Goal: Complete application form: Complete application form

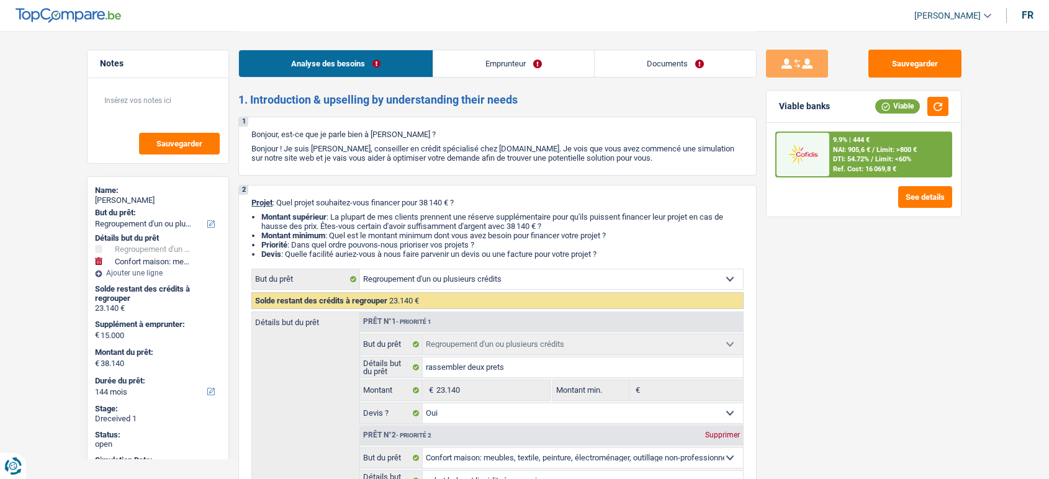
select select "refinancing"
select select "household"
select select "144"
select select "refinancing"
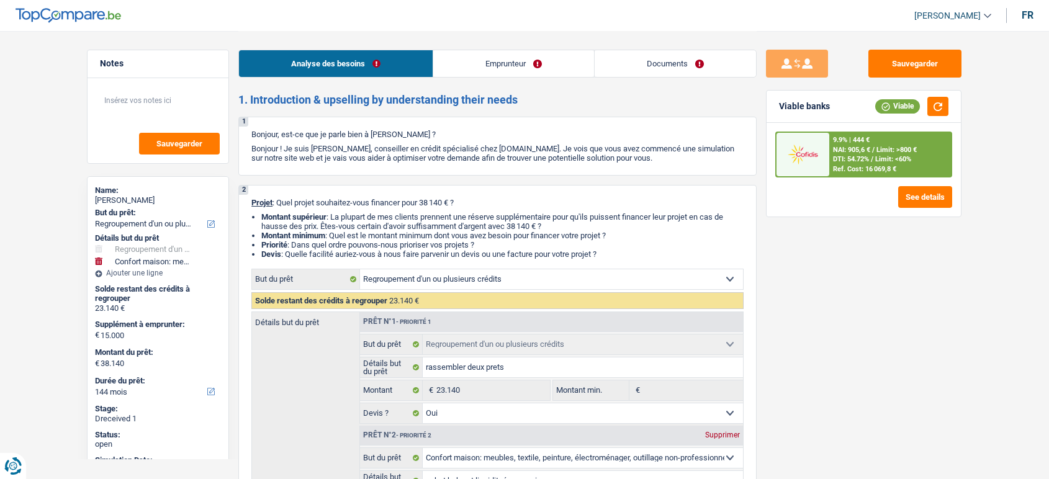
select select "refinancing"
select select "yes"
select select "household"
select select "false"
select select "144"
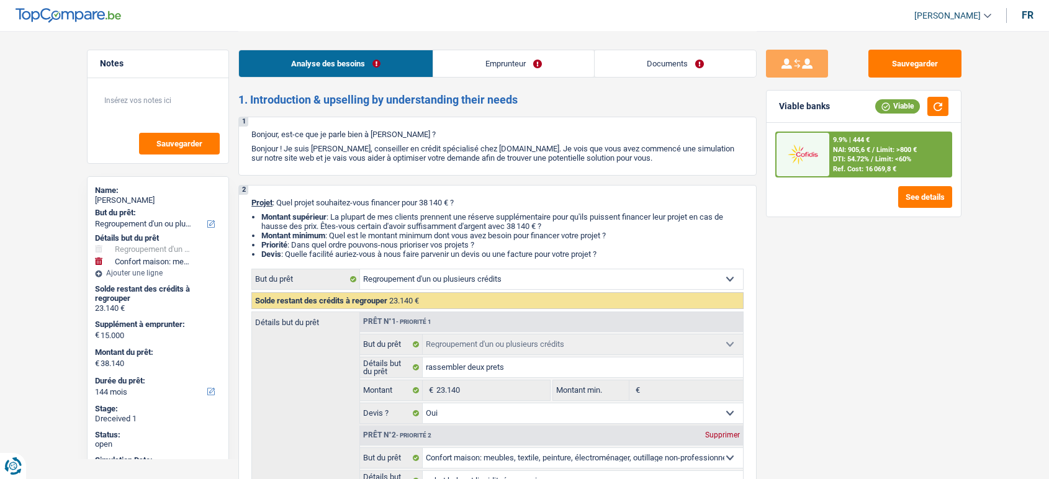
select select "worker"
select select "netSalary"
select select "ownerWithMortgage"
select select "mortgage"
select select "300"
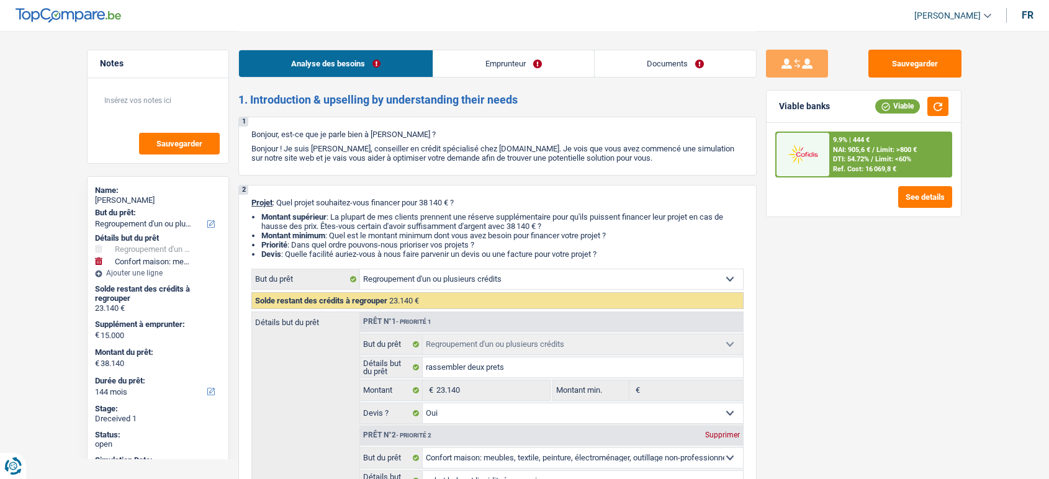
select select "renovationLoan"
select select "84"
select select "personalLoan"
select select "smallWorks"
select select "48"
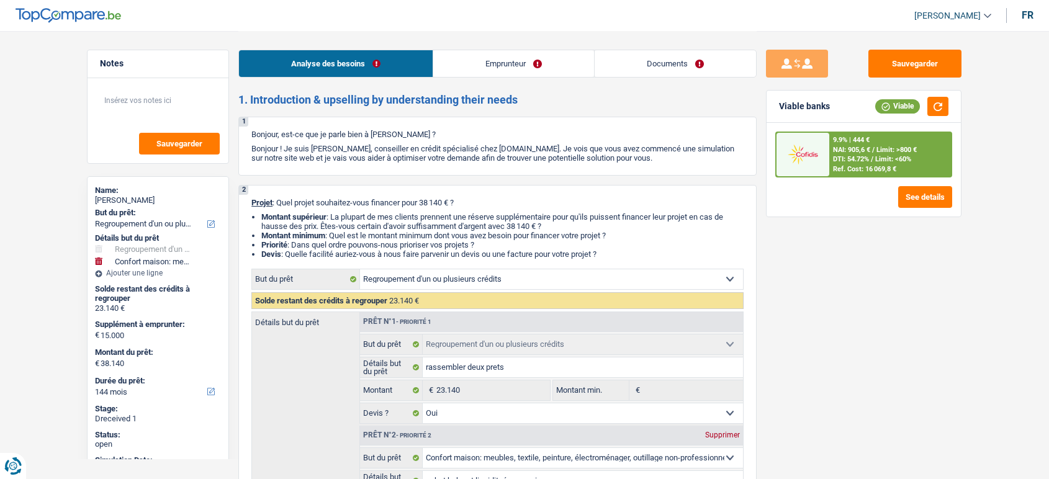
select select "refinancing"
select select "yes"
select select "household"
select select "false"
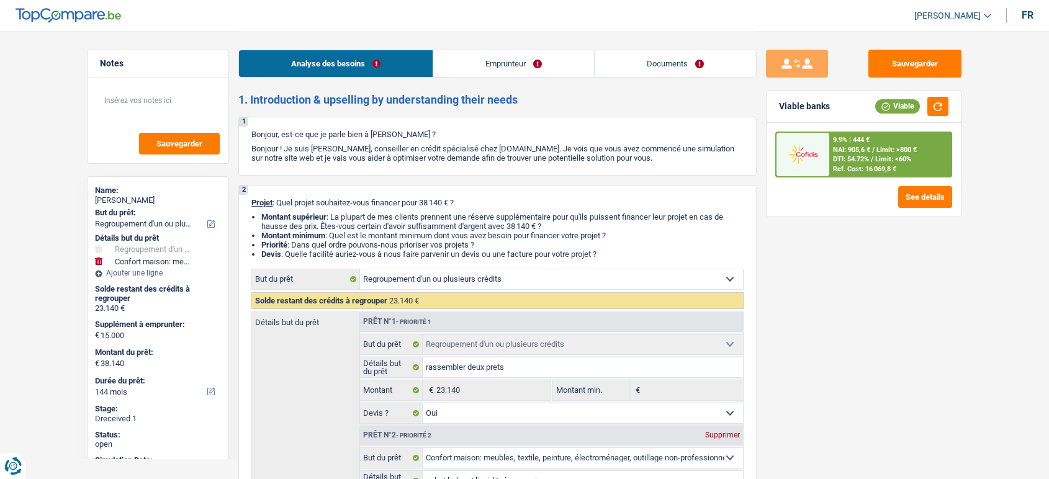
select select "144"
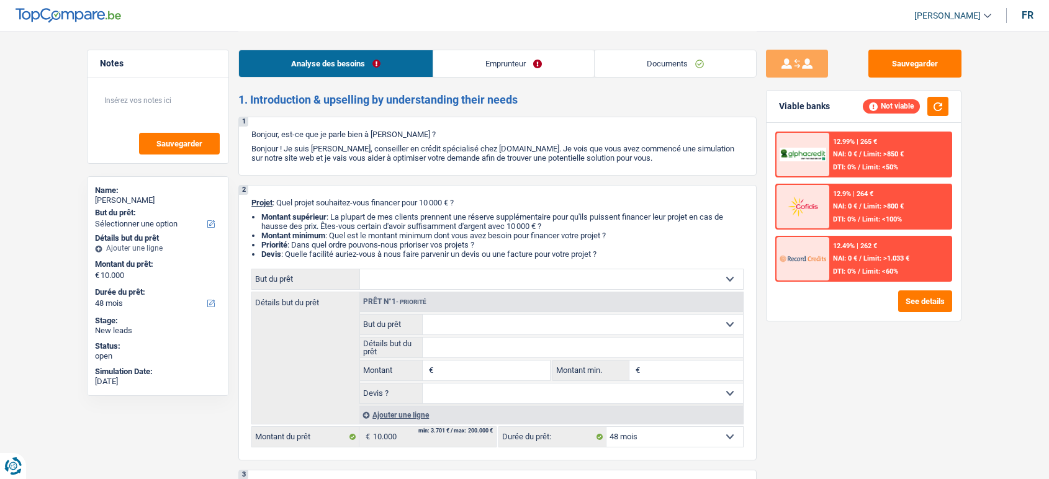
select select "48"
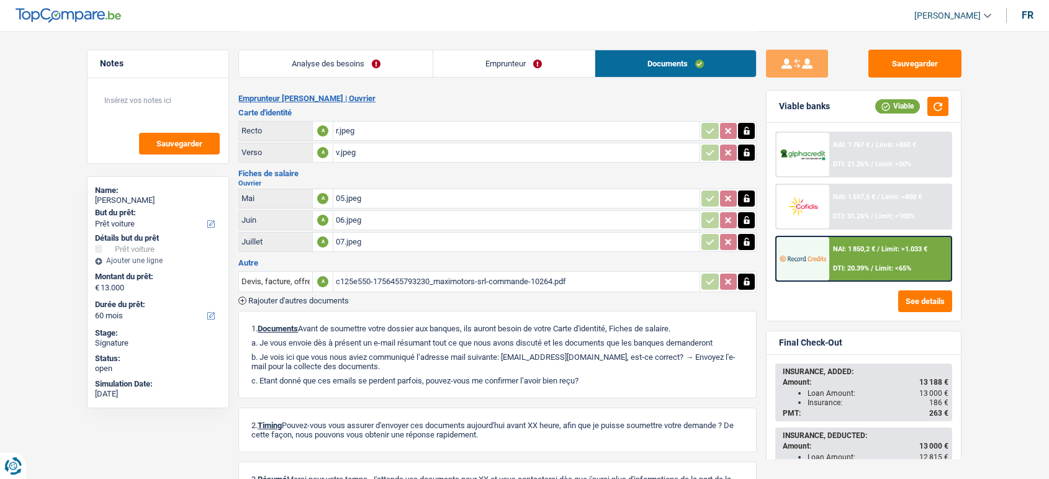
select select "car"
select select "60"
click at [322, 297] on span "Rajouter d'autres documents" at bounding box center [298, 301] width 101 height 8
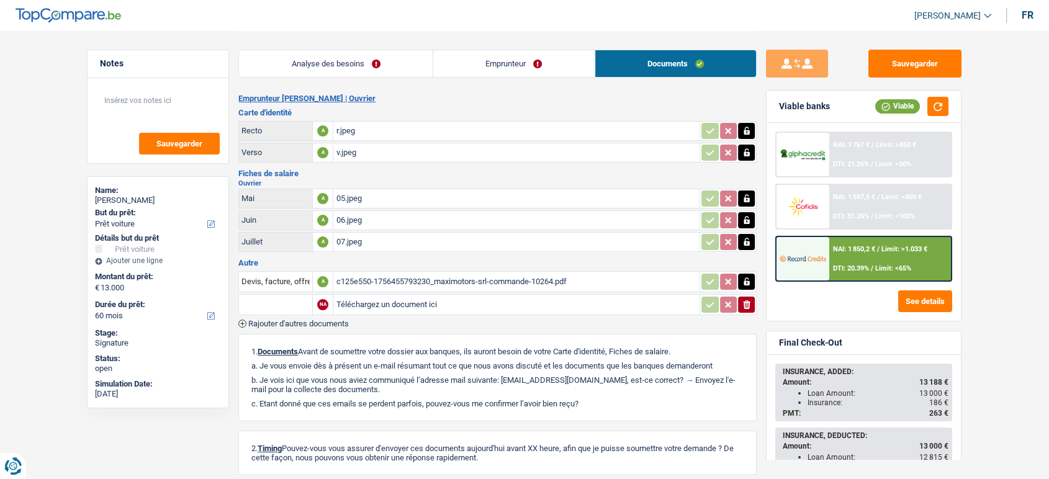
click at [371, 299] on input "Téléchargez un document ici" at bounding box center [516, 305] width 361 height 19
type input "C:\fakepath\MaxiMotors SRL Facture 2025077.pdf"
click at [253, 297] on input "text" at bounding box center [276, 305] width 68 height 20
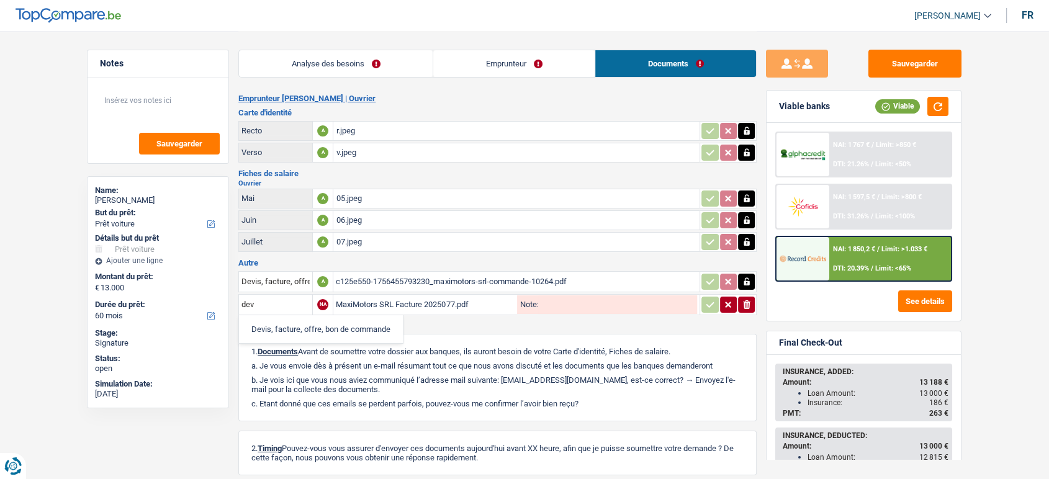
click at [283, 331] on li "Devis, facture, offre, bon de commande" at bounding box center [321, 330] width 152 height 16
type input "Devis, facture, offre, bon de commande"
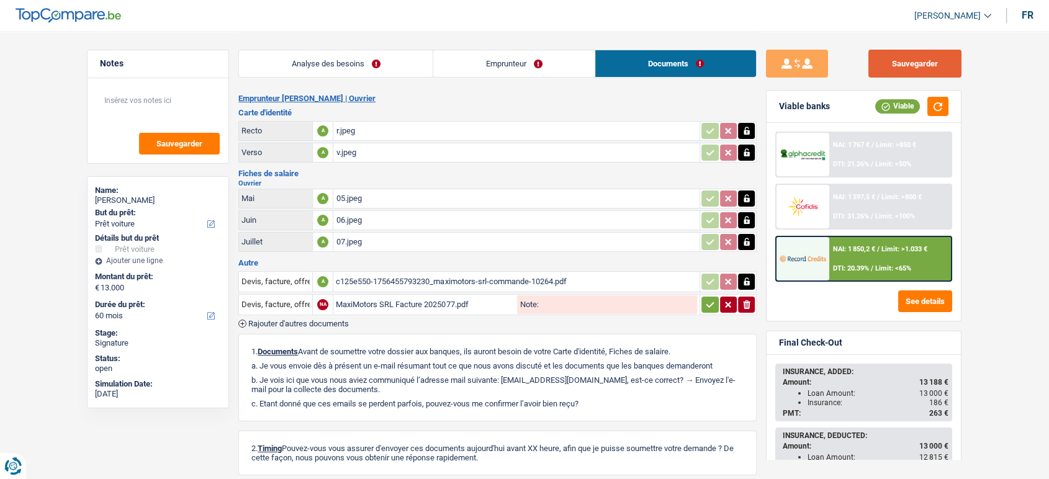
click at [919, 57] on button "Sauvegarder" at bounding box center [915, 64] width 93 height 28
click at [903, 52] on button "Sauvegarder" at bounding box center [915, 64] width 93 height 28
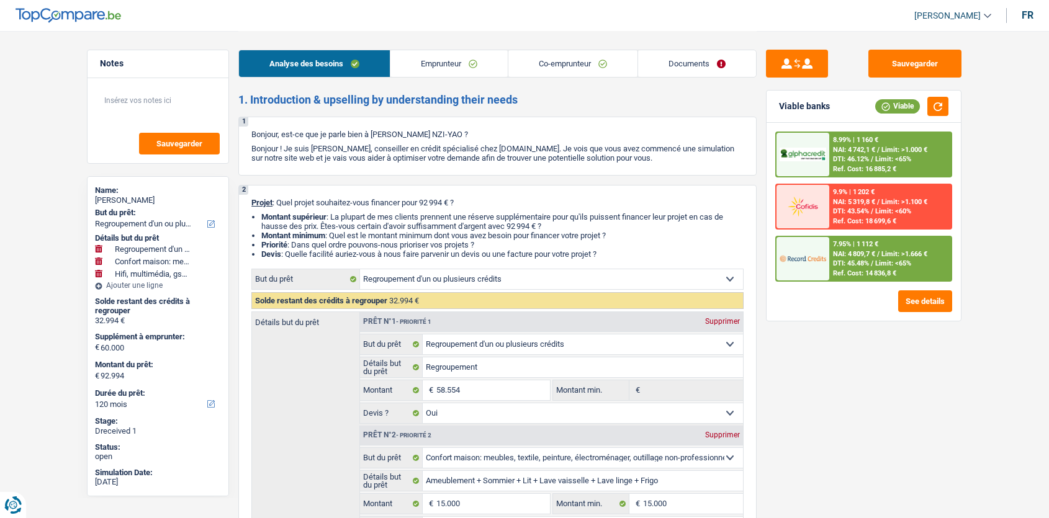
select select "refinancing"
select select "household"
select select "tech"
select select "120"
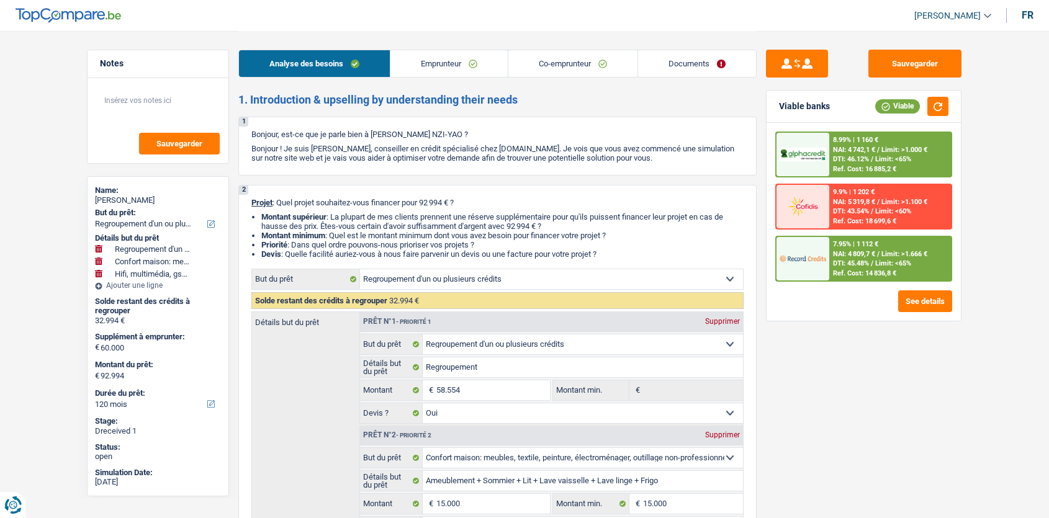
select select "refinancing"
select select "yes"
select select "household"
select select "yes"
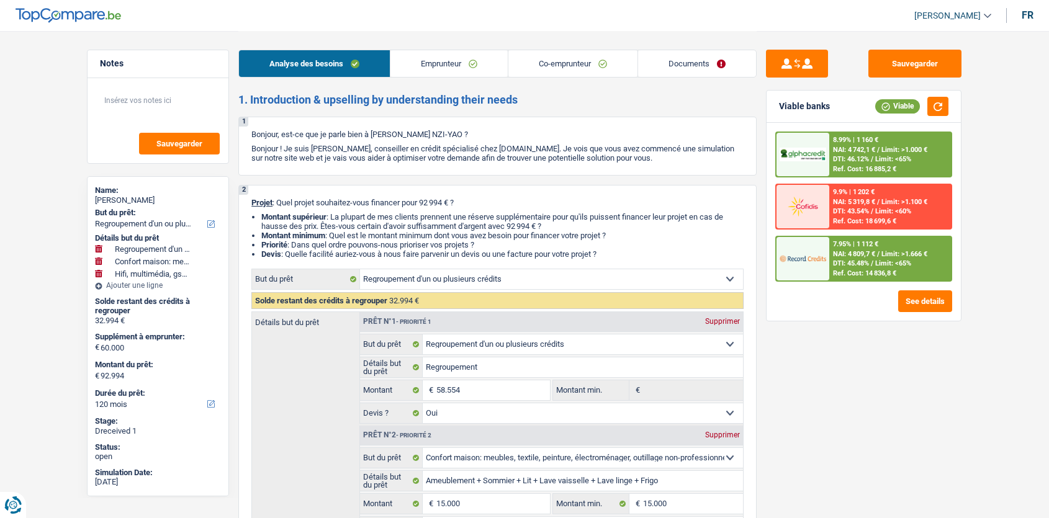
select select "tech"
select select "yes"
select select "120"
select select "privateEmployee"
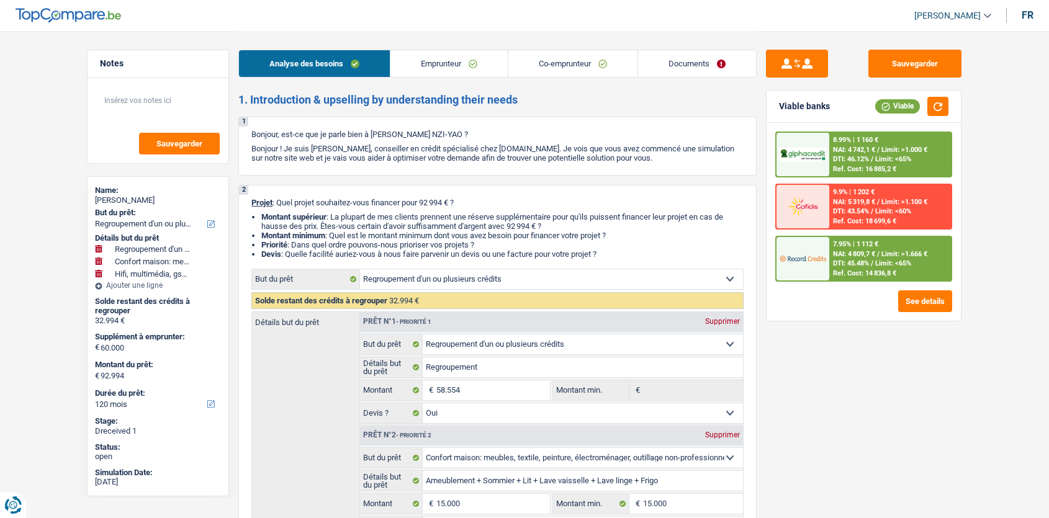
select select "familyAllowances"
select select "netSalary"
select select "mealVouchers"
select select "netSalary"
select select "mealVouchers"
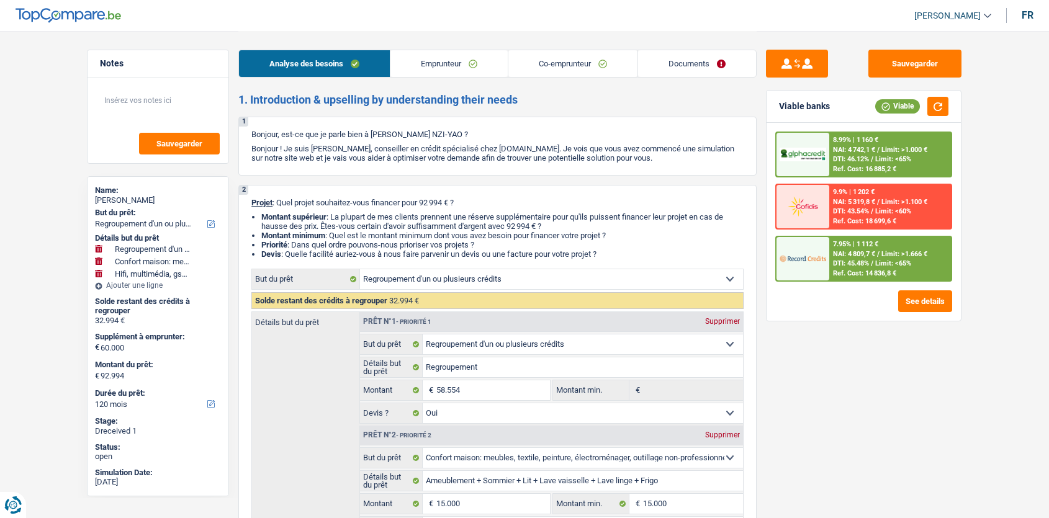
select select "ownerWithMortgage"
select select "mortgage"
select select "360"
select select "personalLoan"
select select "homeFurnishingOrRelocation"
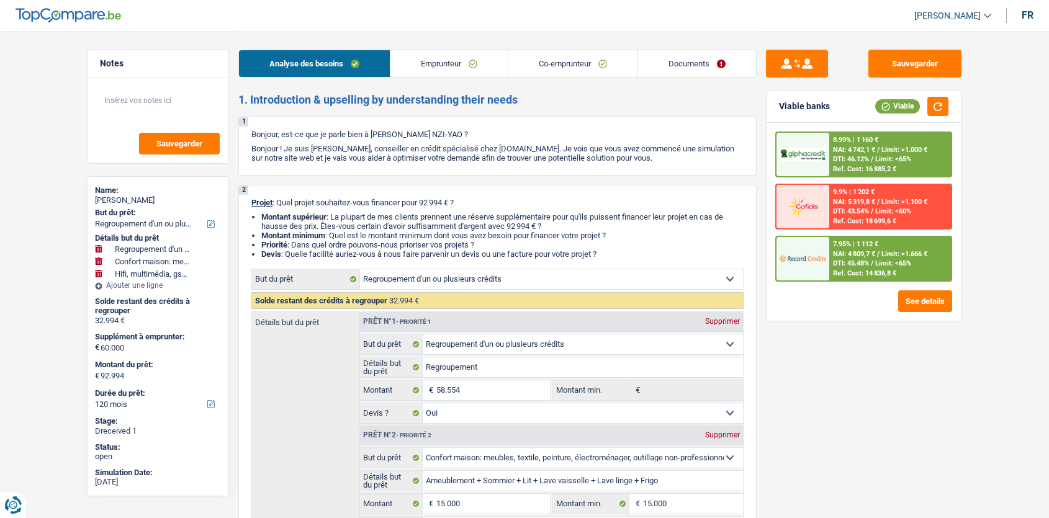
select select "84"
select select "refinancing"
select select "yes"
select select "household"
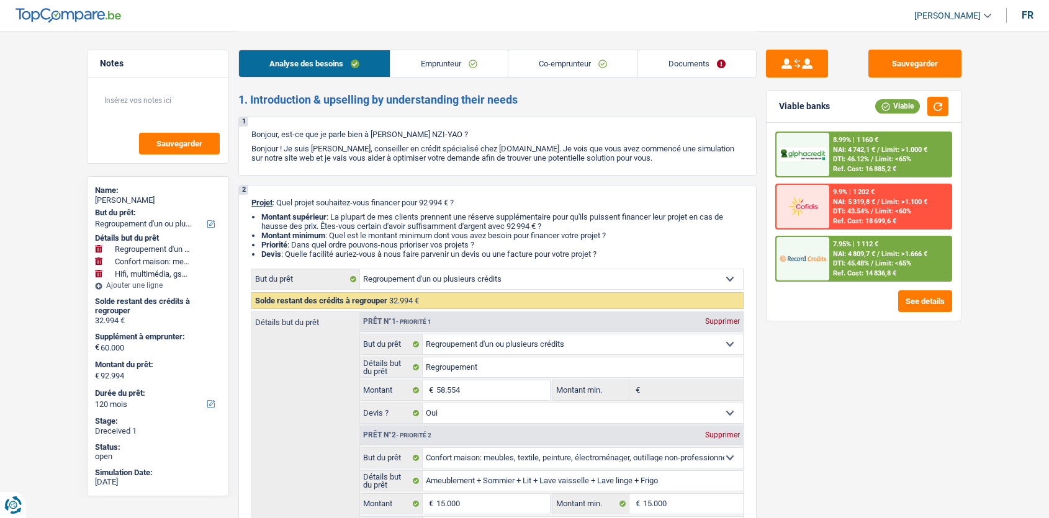
select select "yes"
select select "tech"
select select "yes"
select select "120"
click at [686, 60] on link "Documents" at bounding box center [697, 63] width 118 height 27
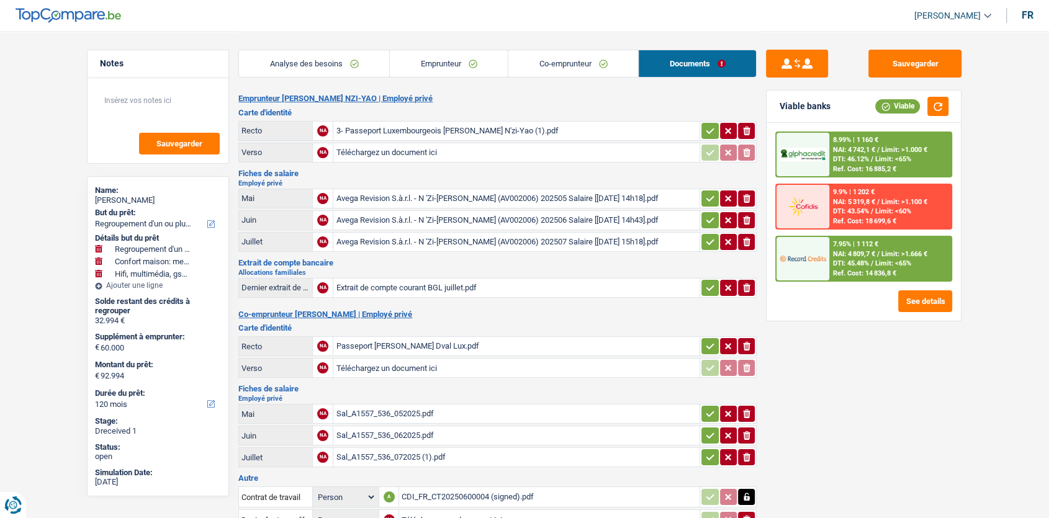
click at [456, 70] on link "Emprunteur" at bounding box center [449, 63] width 118 height 27
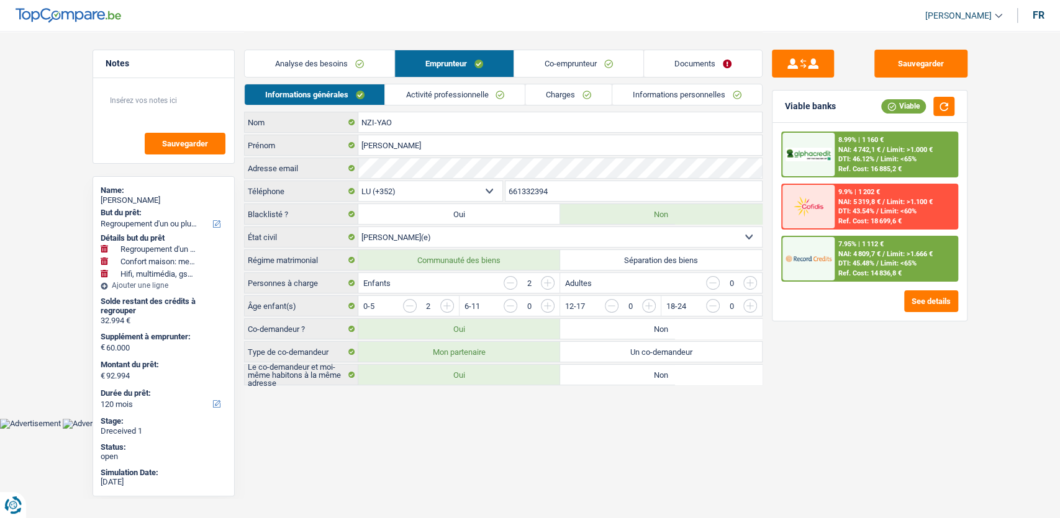
click at [607, 58] on link "Co-emprunteur" at bounding box center [578, 63] width 129 height 27
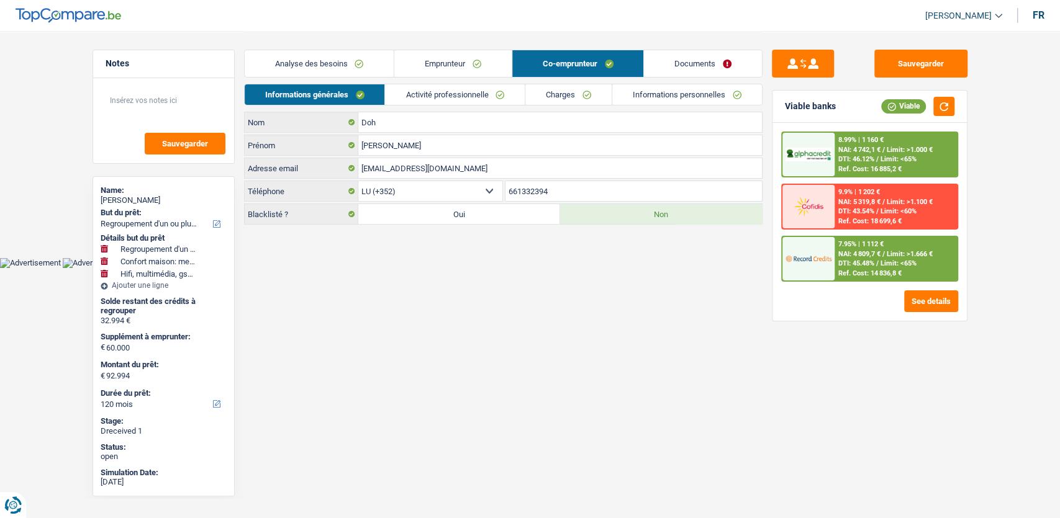
click at [710, 65] on link "Documents" at bounding box center [703, 63] width 118 height 27
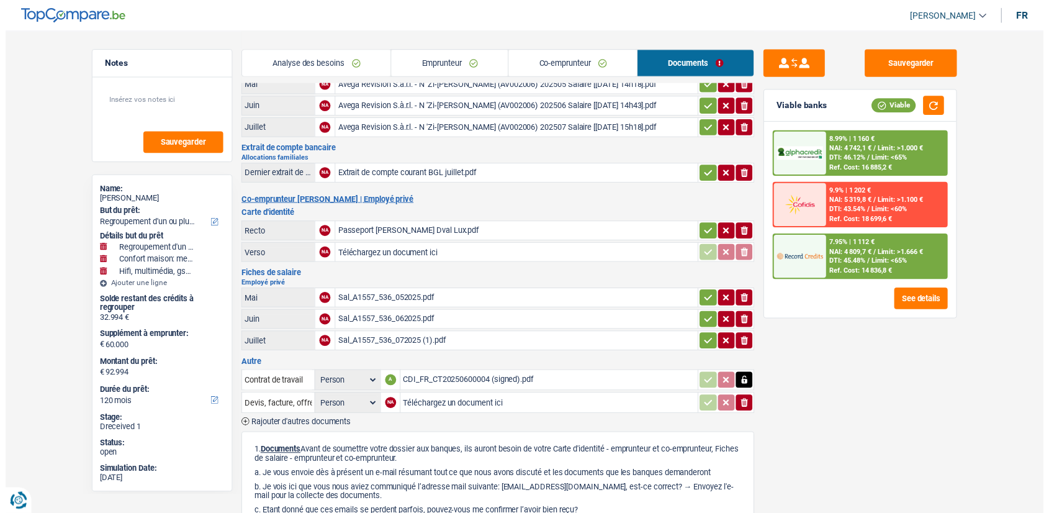
scroll to position [115, 0]
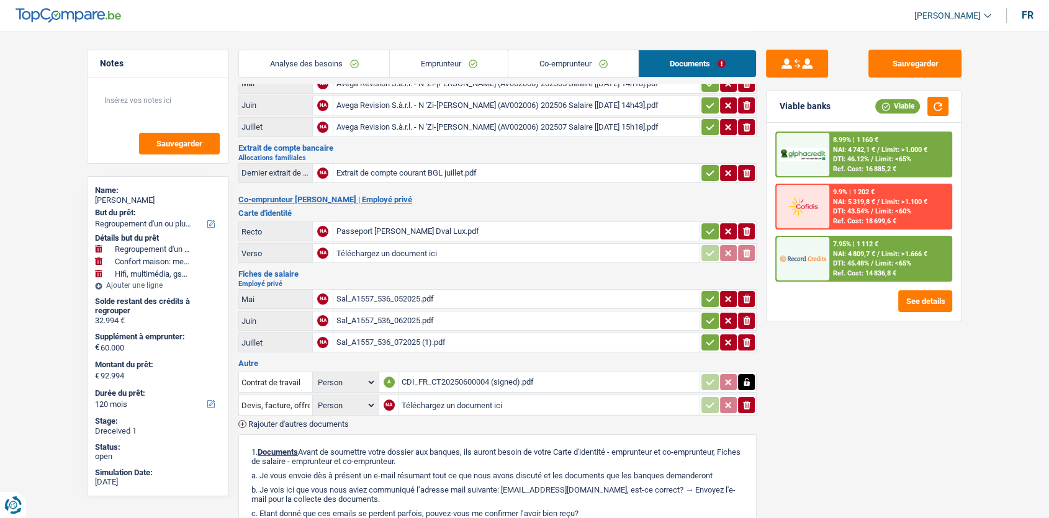
click at [294, 420] on span "Rajouter d'autres documents" at bounding box center [298, 424] width 101 height 8
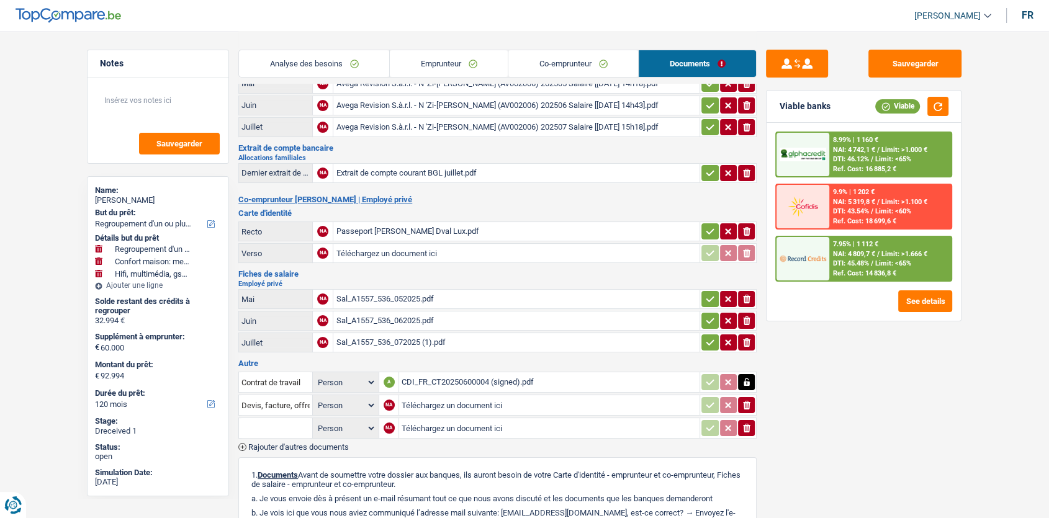
click at [431, 421] on input "Téléchargez un document ici" at bounding box center [550, 428] width 296 height 19
type input "C:\fakepath\fiche-salaire-it-family-08-2025-10-doh-dval-yannick-68b257c809b26.p…"
click at [300, 422] on input "text" at bounding box center [276, 429] width 68 height 20
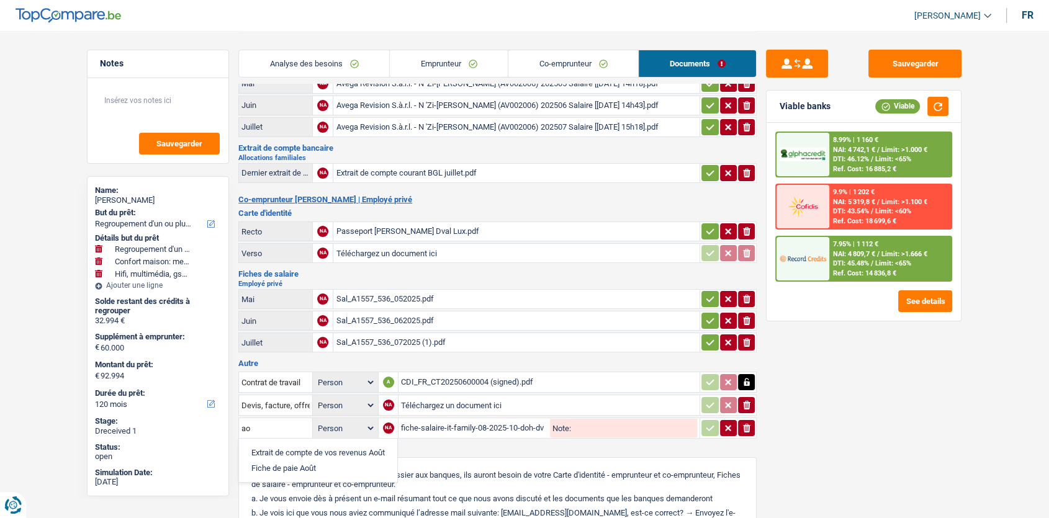
click at [314, 461] on li "Fiche de paie Août" at bounding box center [318, 469] width 146 height 16
type input "Fiche de paie Août"
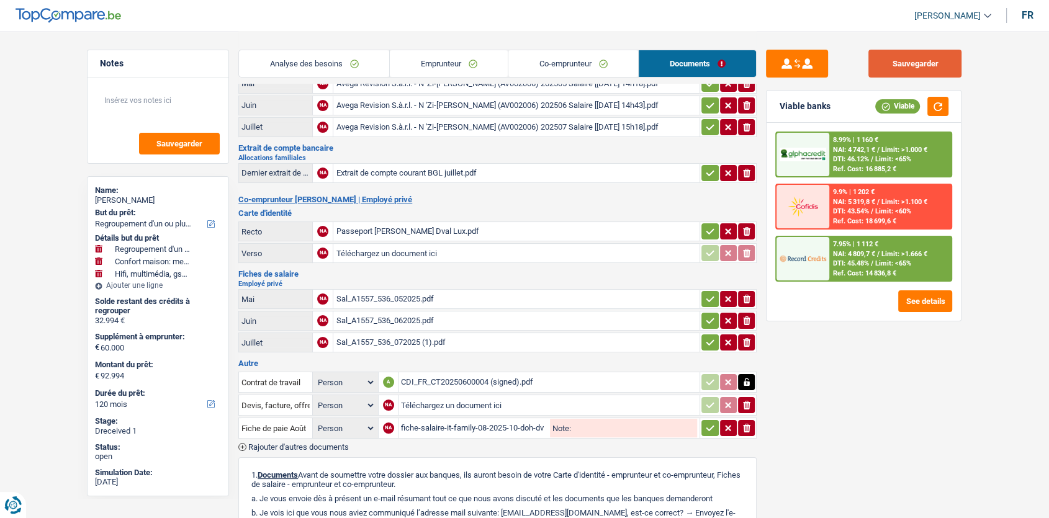
click at [900, 70] on button "Sauvegarder" at bounding box center [915, 64] width 93 height 28
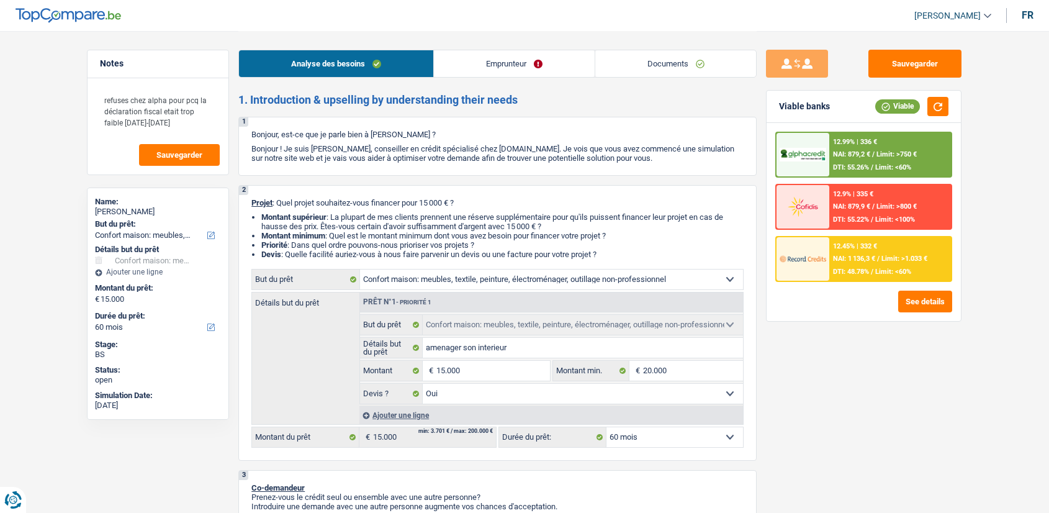
select select "household"
select select "60"
select select "household"
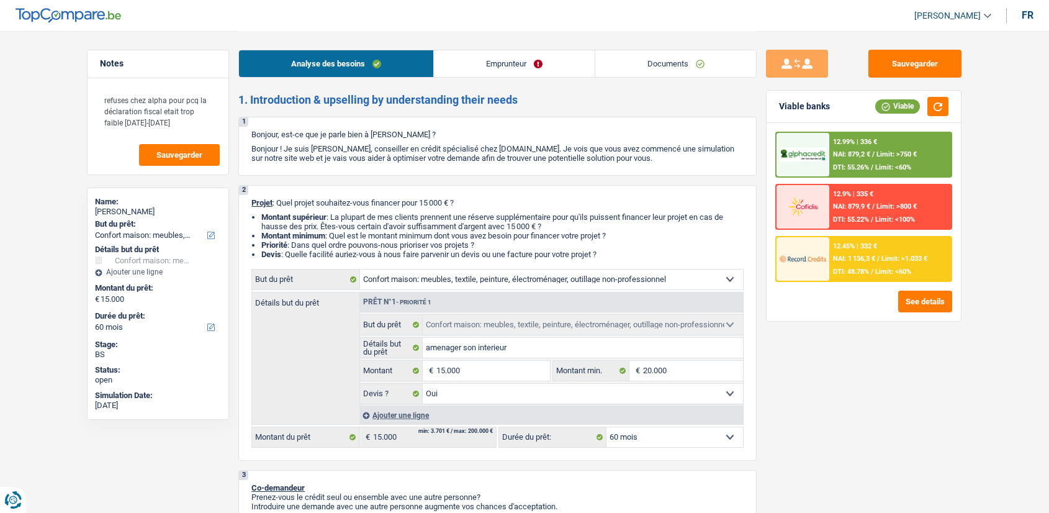
select select "yes"
select select "60"
select select "independent"
select select "netSalary"
select select "rents"
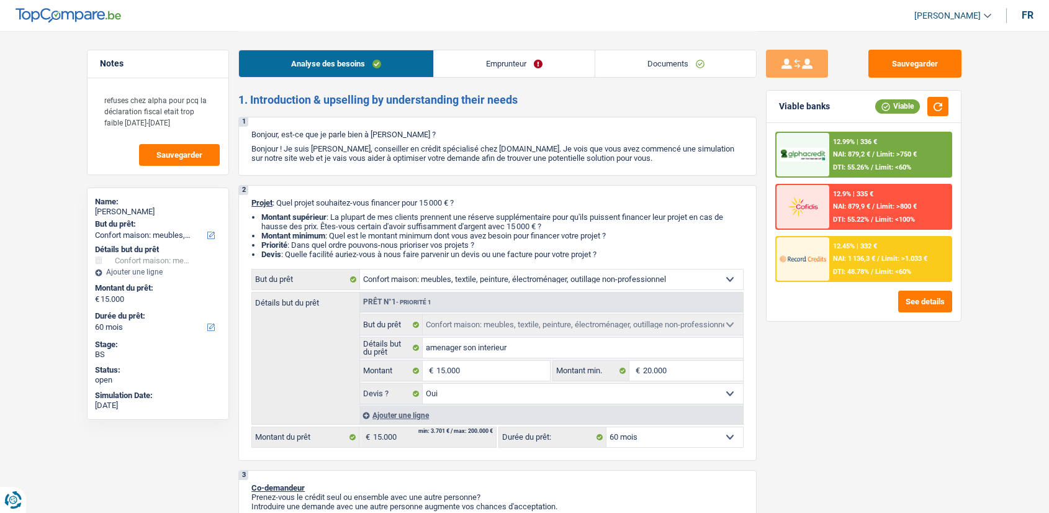
select select "household"
select select "yes"
select select "60"
drag, startPoint x: 0, startPoint y: 0, endPoint x: 659, endPoint y: 60, distance: 662.2
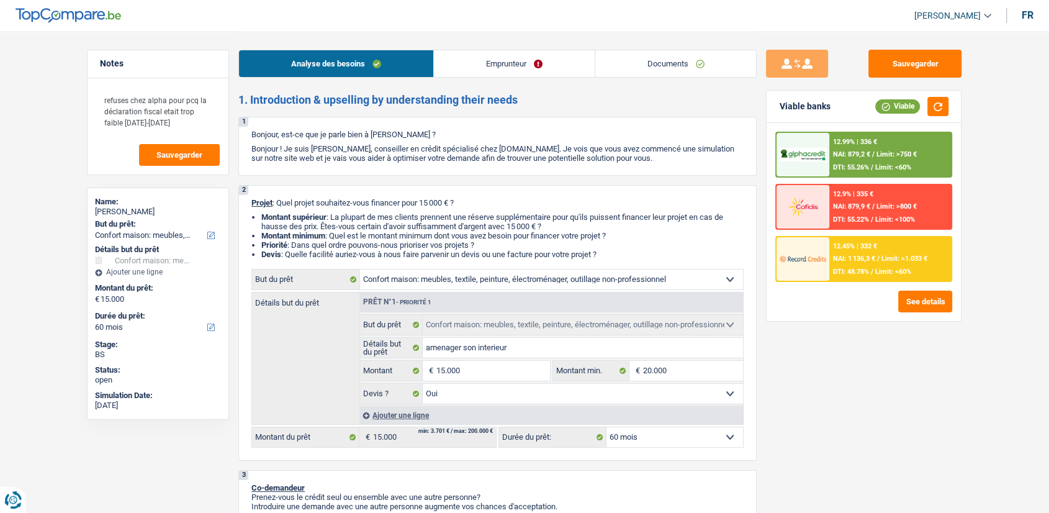
click at [659, 60] on link "Documents" at bounding box center [675, 63] width 161 height 27
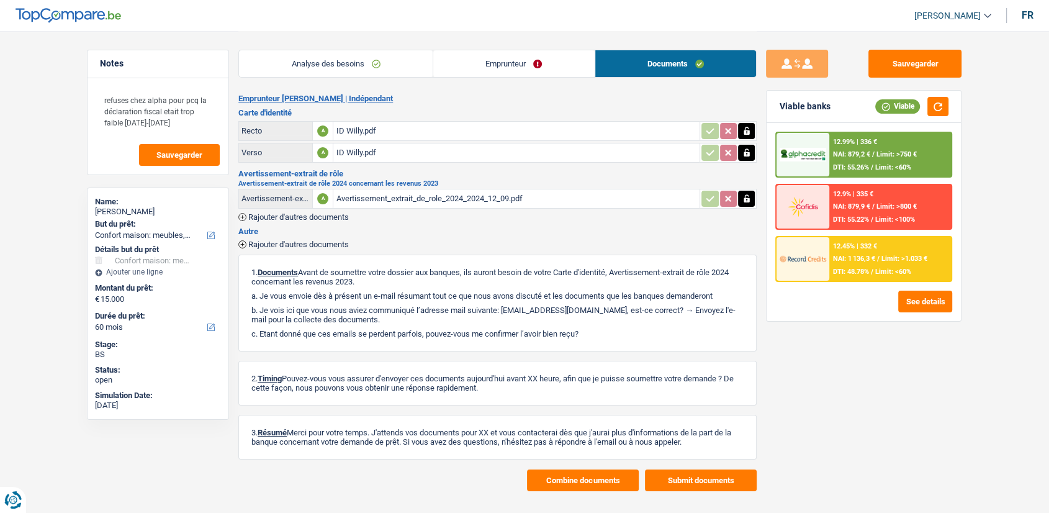
click at [510, 196] on div "Avertissement_extrait_de_role_2024_2024_12_09.pdf" at bounding box center [516, 198] width 361 height 19
